Goal: Transaction & Acquisition: Book appointment/travel/reservation

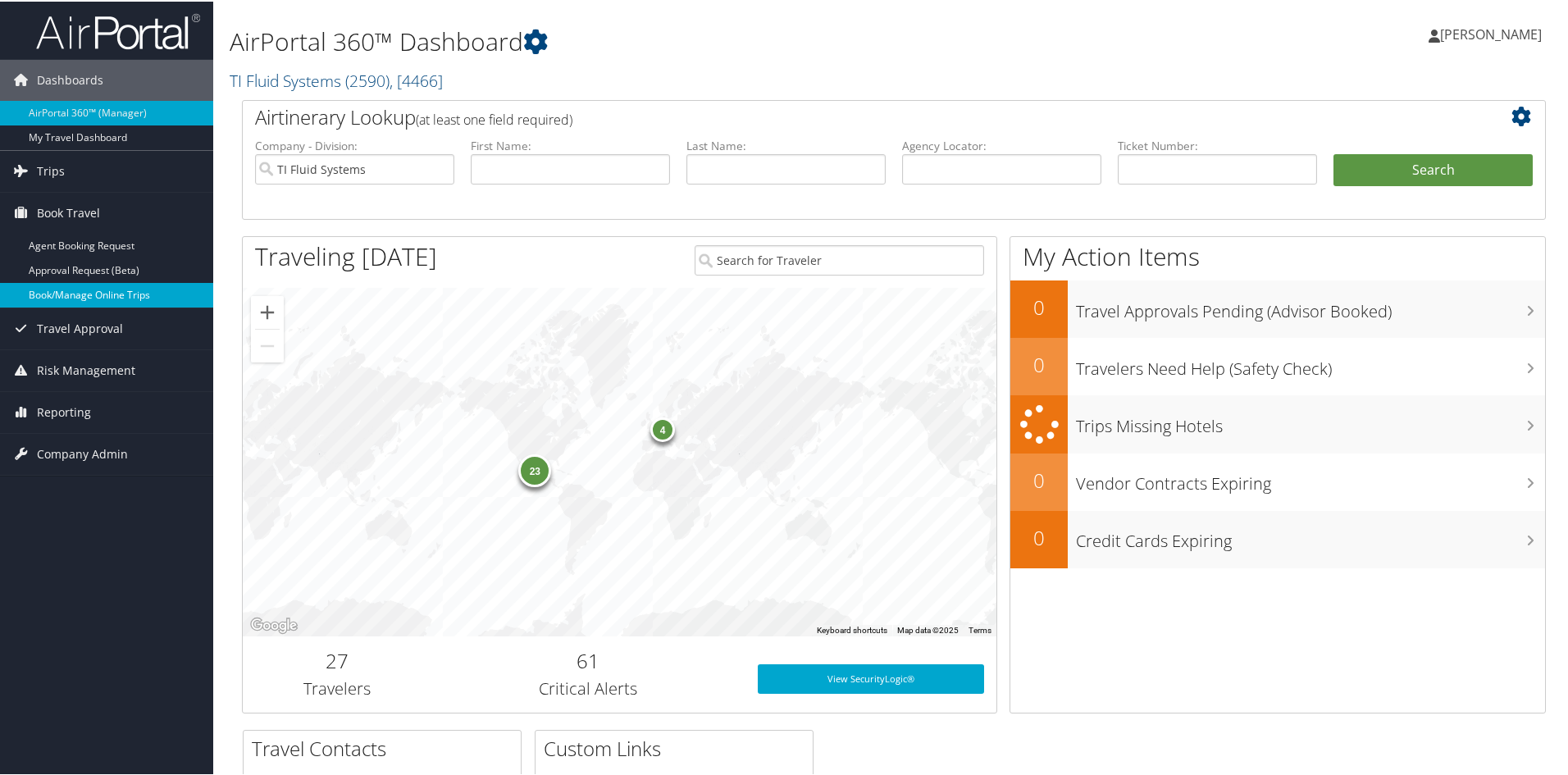
click at [97, 293] on link "Book/Manage Online Trips" at bounding box center [106, 294] width 213 height 25
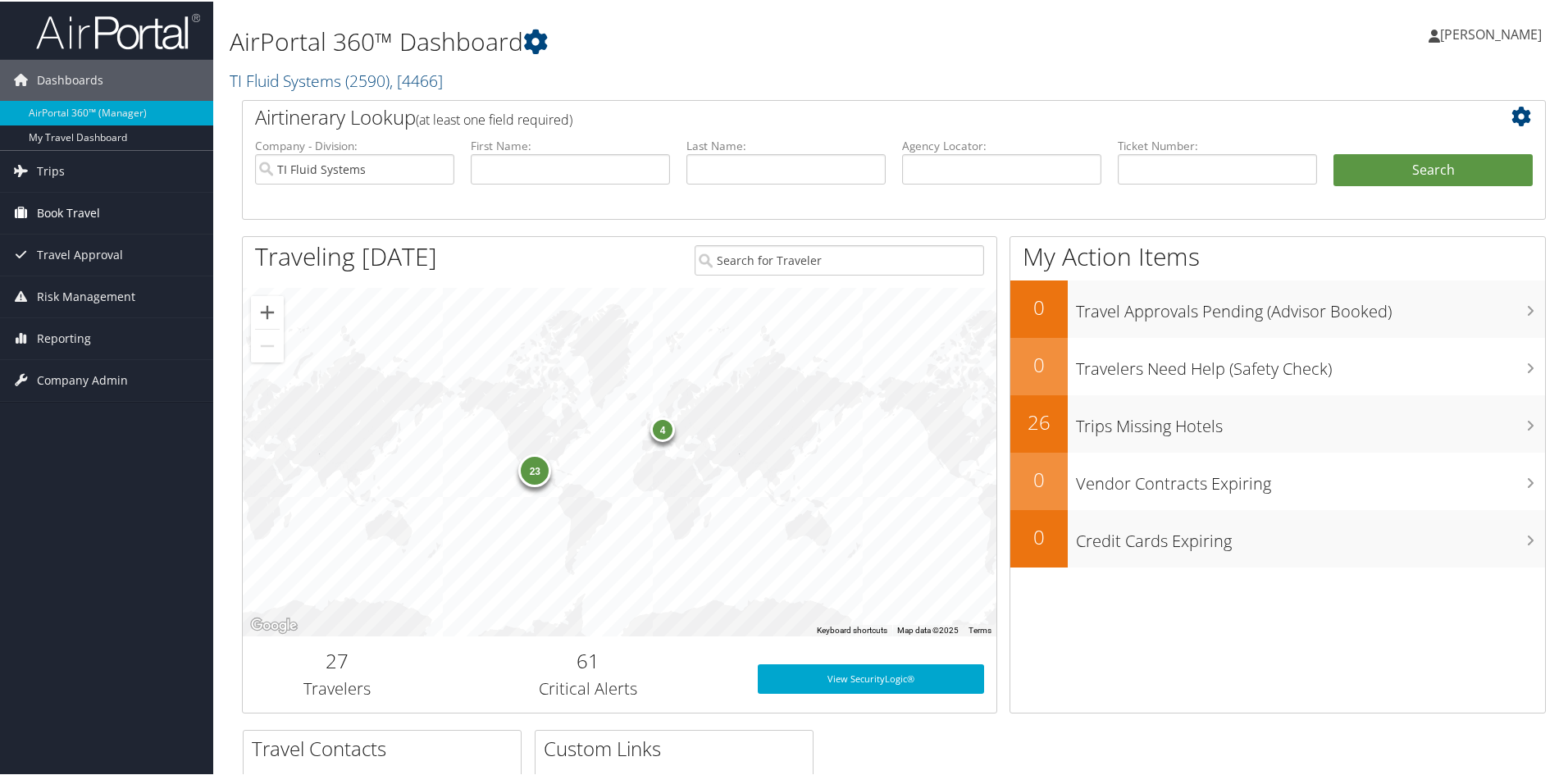
click at [90, 213] on span "Book Travel" at bounding box center [69, 211] width 64 height 41
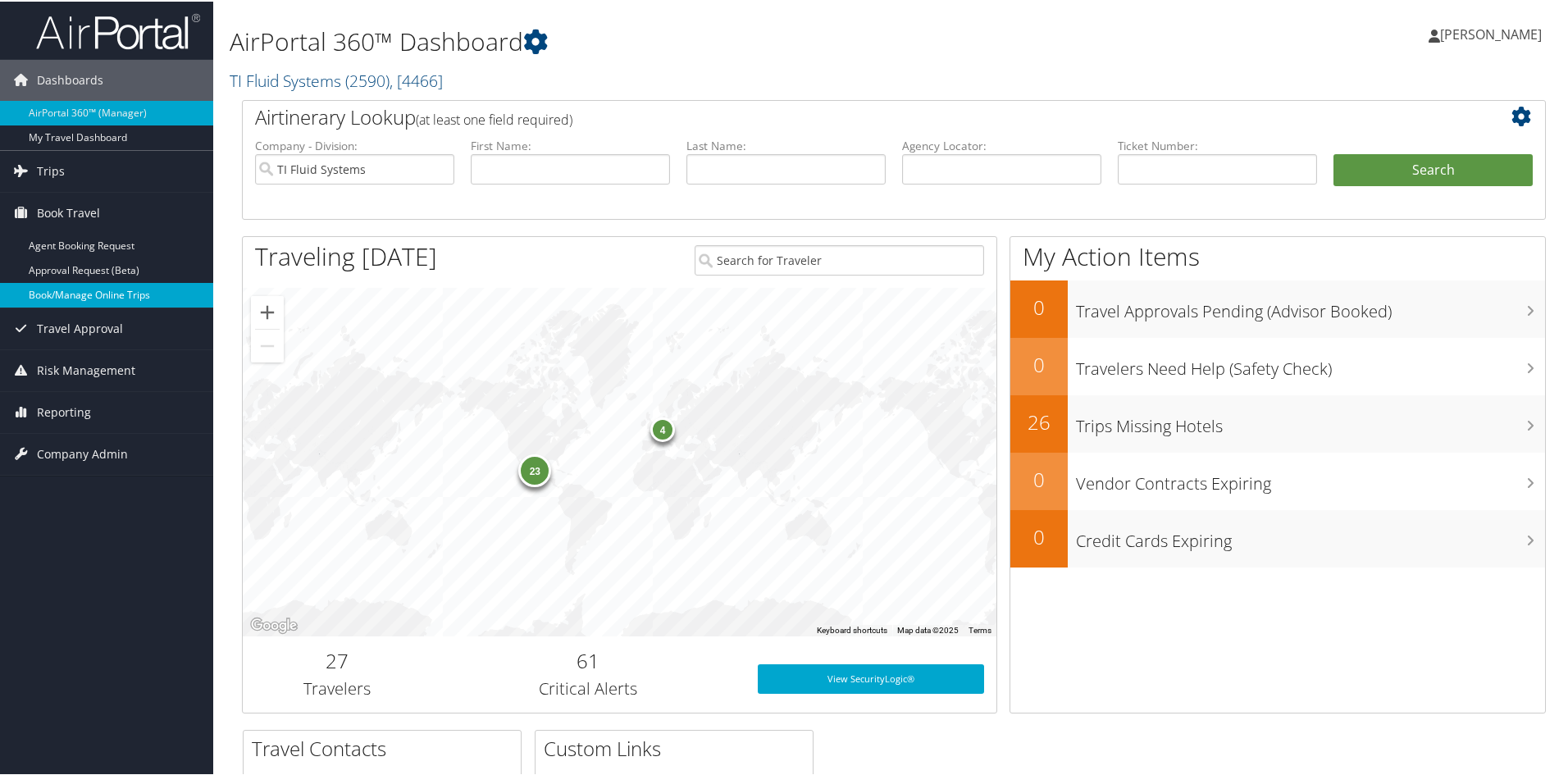
click at [91, 293] on link "Book/Manage Online Trips" at bounding box center [106, 294] width 213 height 25
